Goal: Information Seeking & Learning: Find specific fact

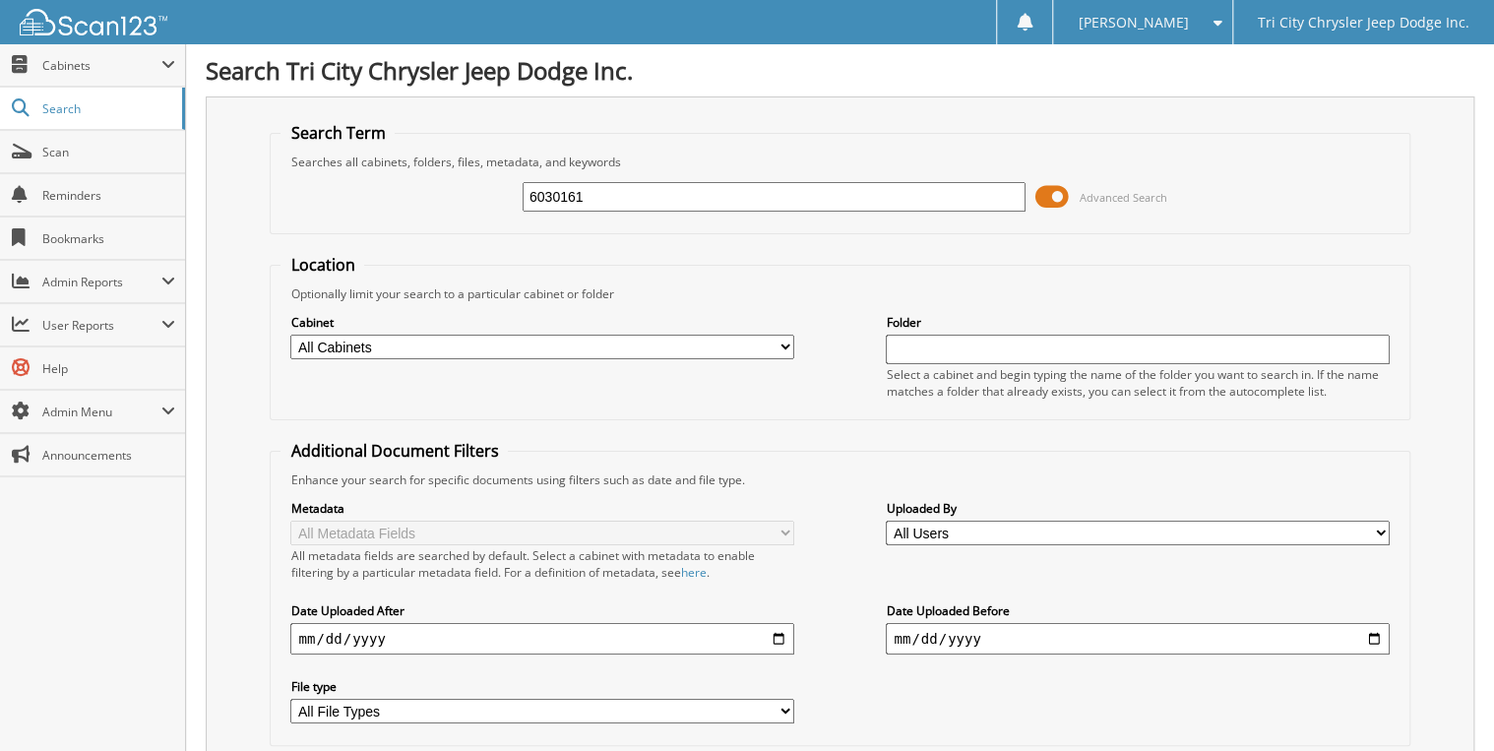
type input "6030161"
drag, startPoint x: 601, startPoint y: 197, endPoint x: 429, endPoint y: 260, distance: 183.4
click at [429, 260] on form "Search Term Searches all cabinets, folders, files, metadata, and keywords 60301…" at bounding box center [839, 474] width 1139 height 704
type input "6030167"
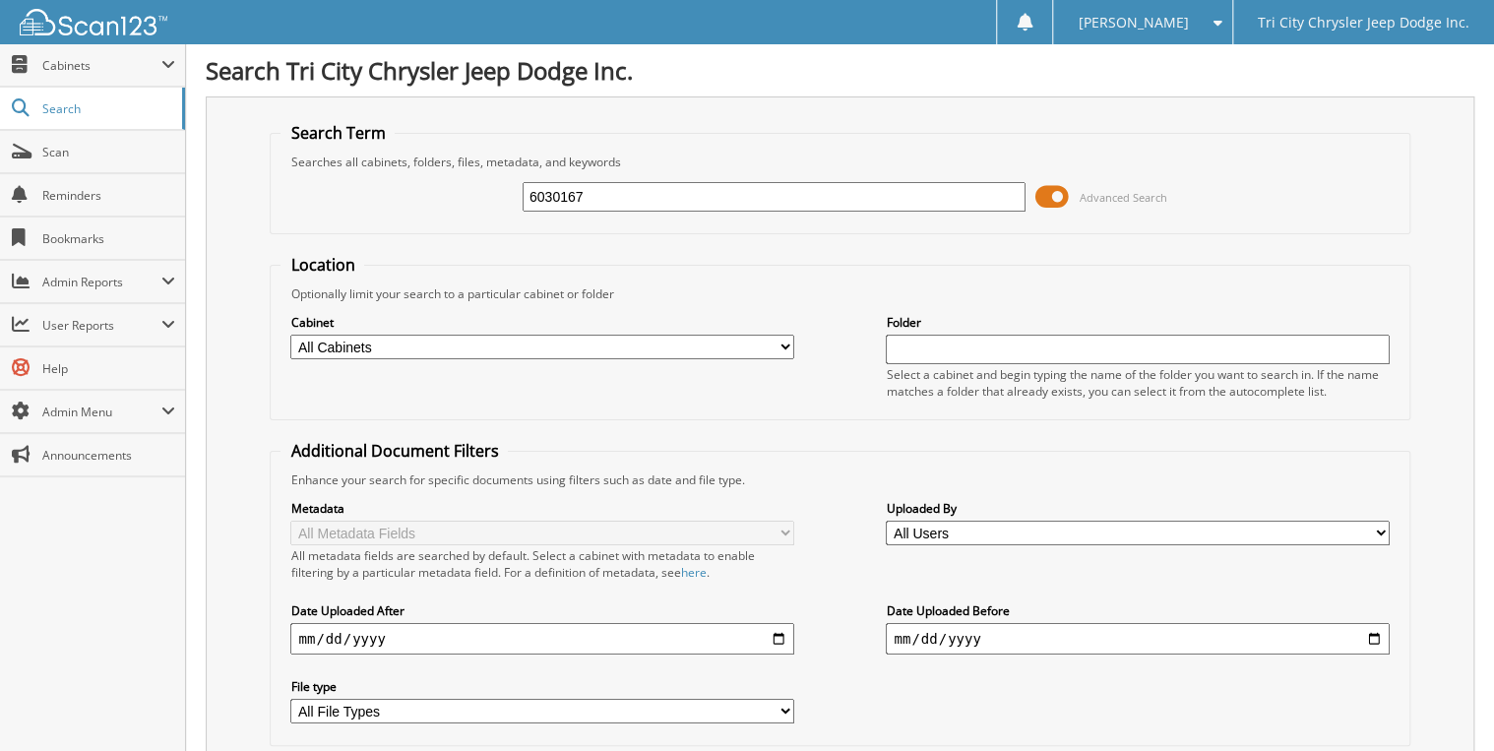
click at [1054, 193] on span at bounding box center [1051, 197] width 33 height 30
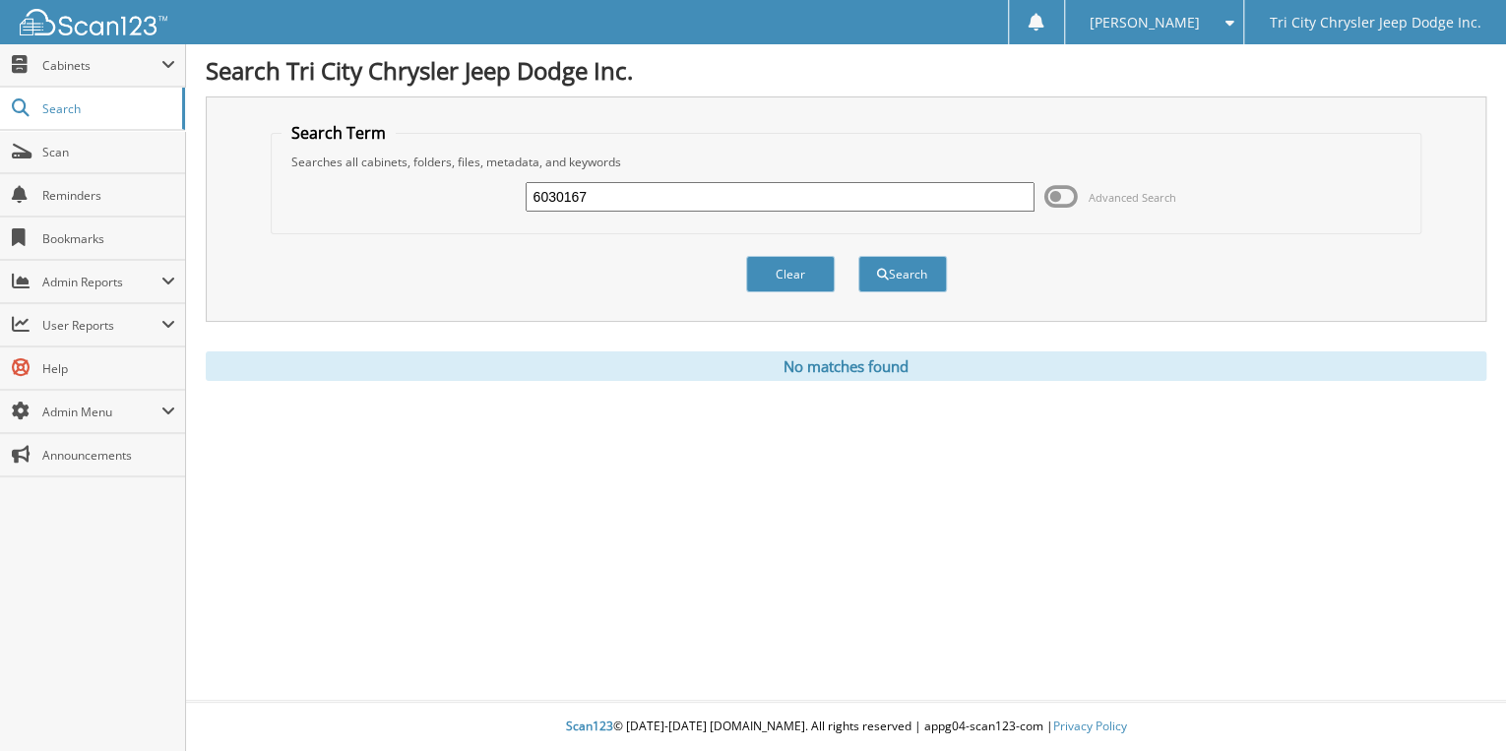
drag, startPoint x: 609, startPoint y: 197, endPoint x: 474, endPoint y: 252, distance: 145.6
click at [474, 252] on form "Search Term Searches all cabinets, folders, files, metadata, and keywords 60301…" at bounding box center [846, 218] width 1150 height 192
type input "6030193"
click at [858, 256] on button "Search" at bounding box center [902, 274] width 89 height 36
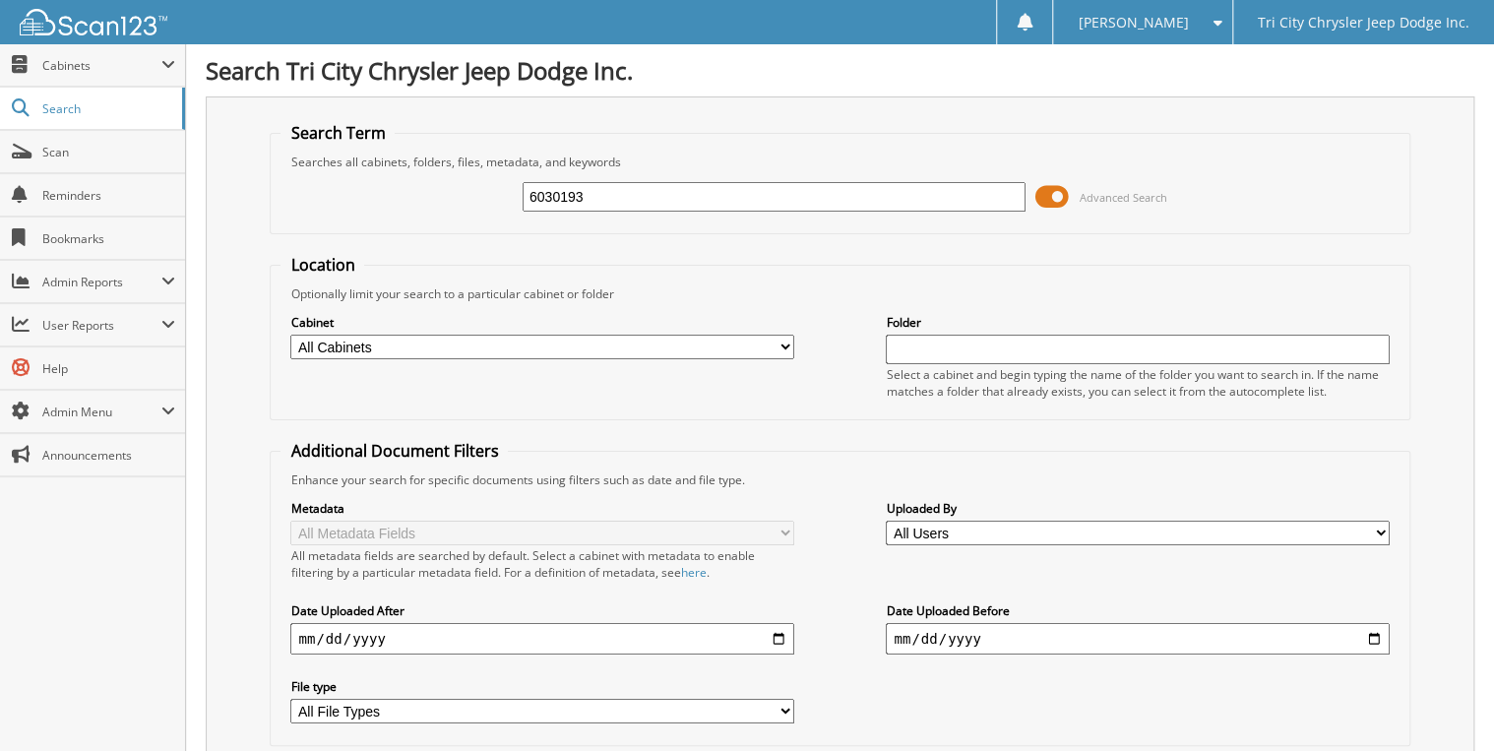
click at [1046, 193] on span at bounding box center [1051, 197] width 33 height 30
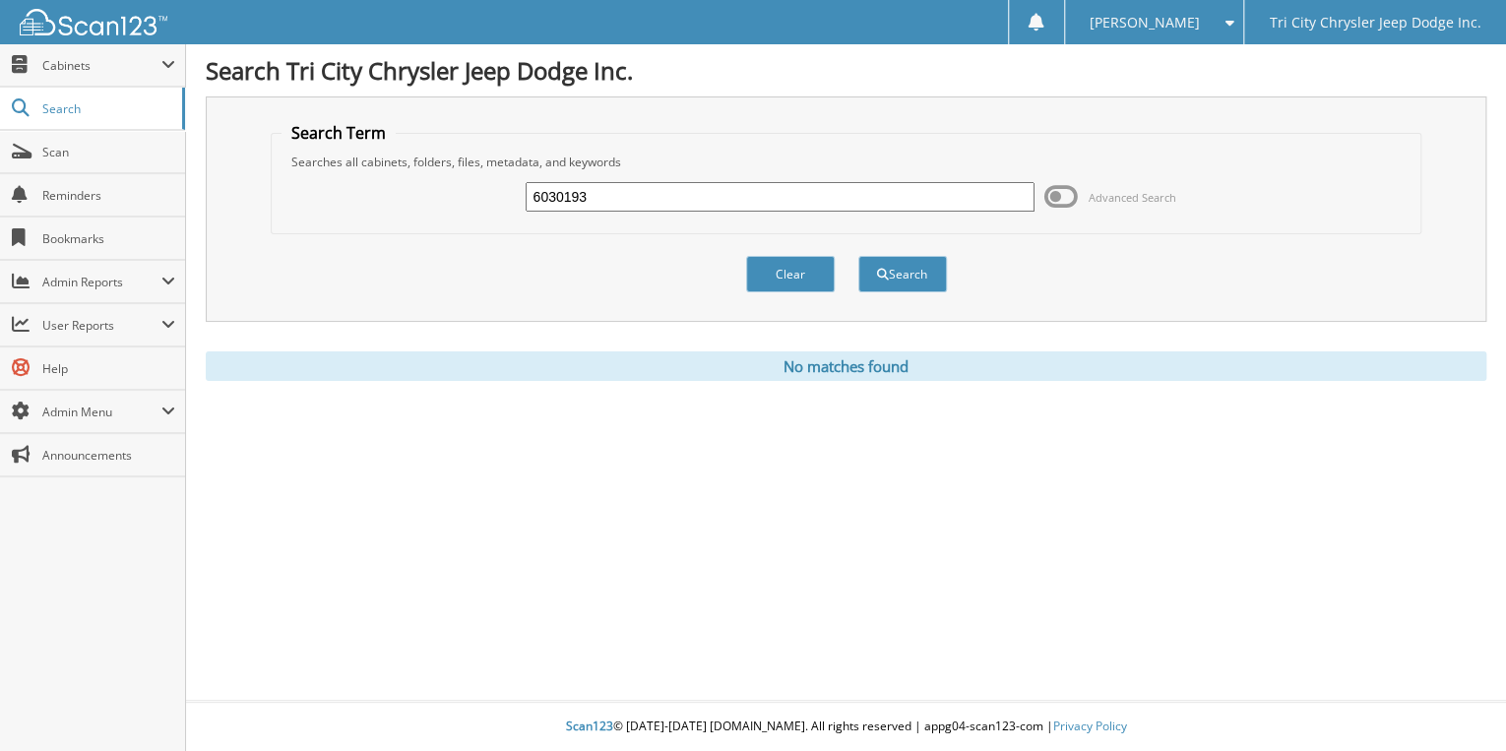
click at [1064, 193] on span at bounding box center [1060, 197] width 33 height 30
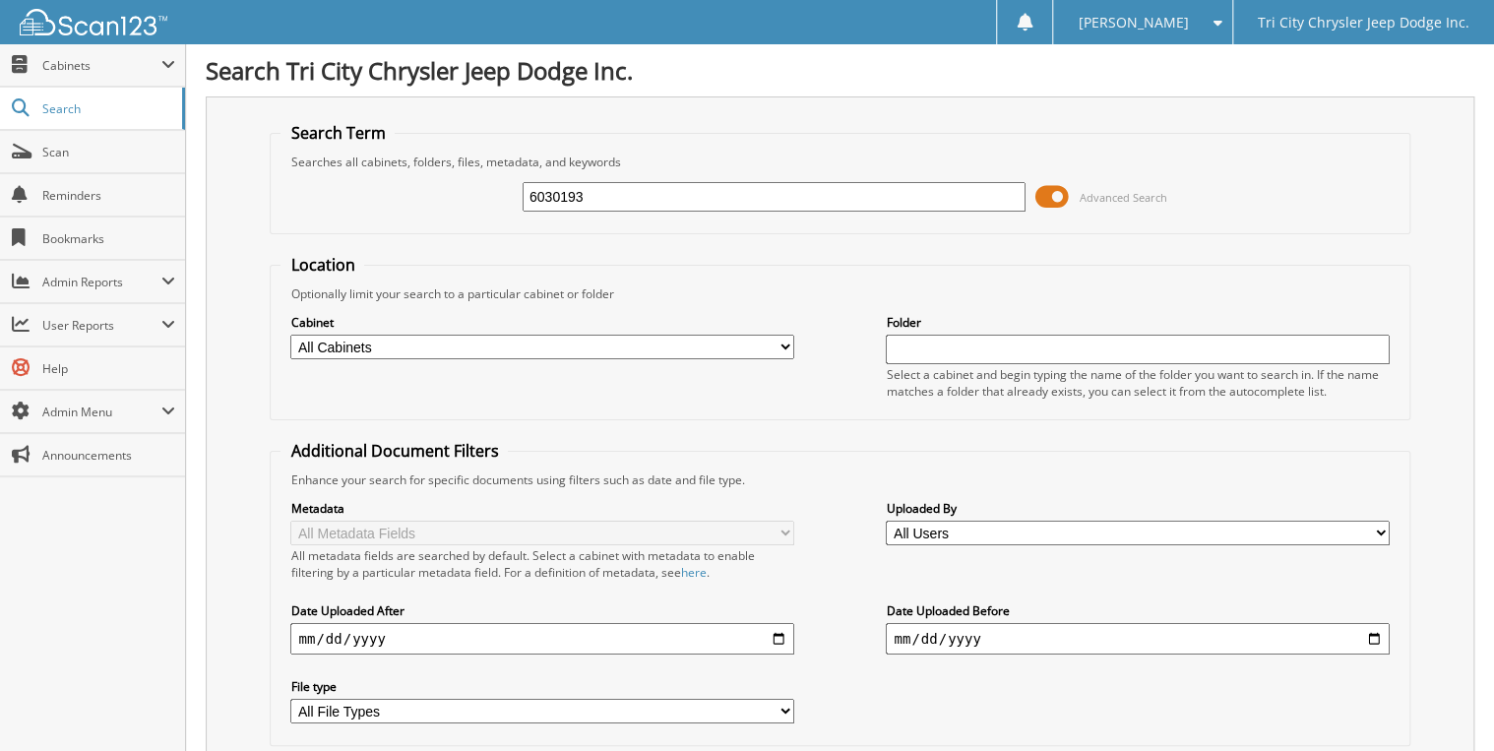
scroll to position [193, 0]
